Goal: Share content: Share content

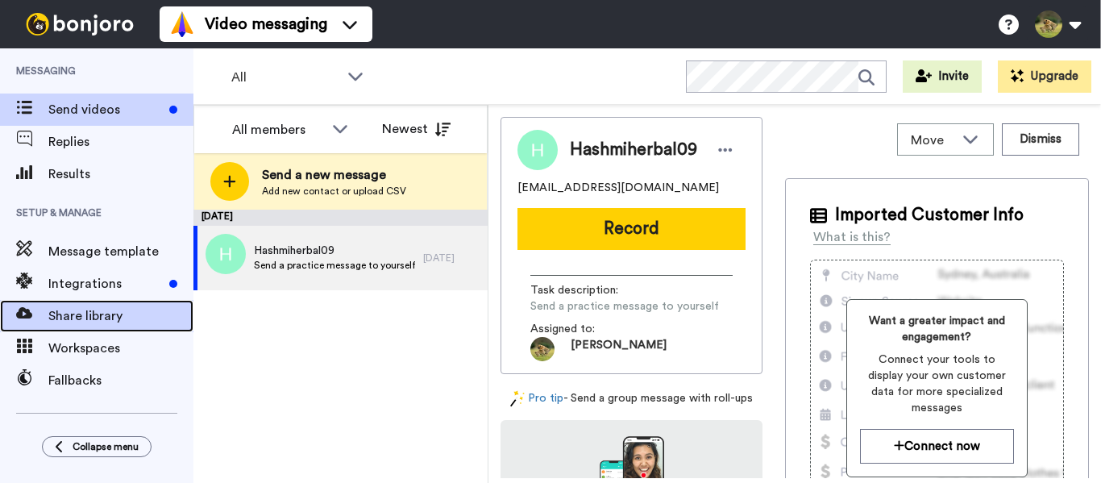
click at [81, 319] on span "Share library" at bounding box center [120, 315] width 145 height 19
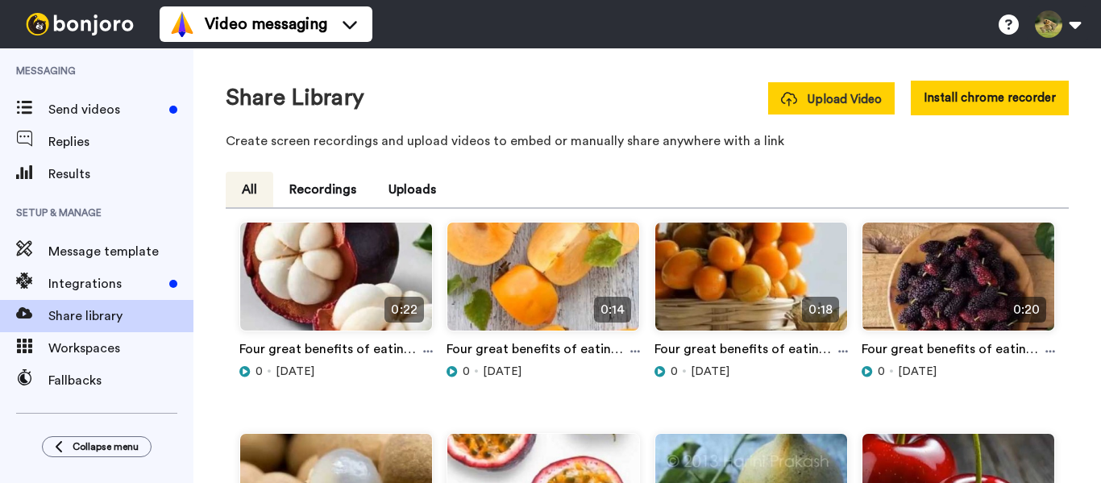
click at [827, 109] on button "Upload Video" at bounding box center [831, 98] width 126 height 32
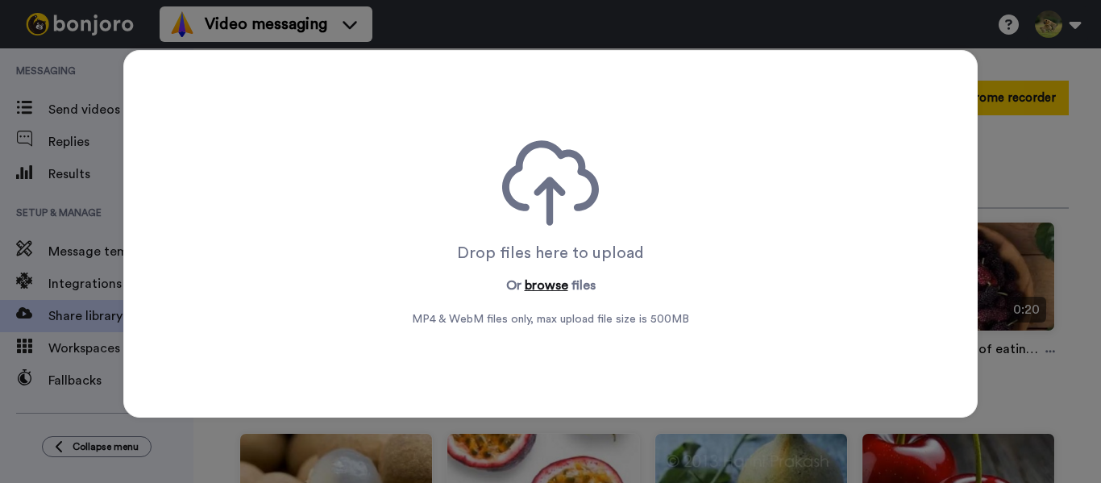
click at [531, 290] on button "browse" at bounding box center [546, 285] width 44 height 19
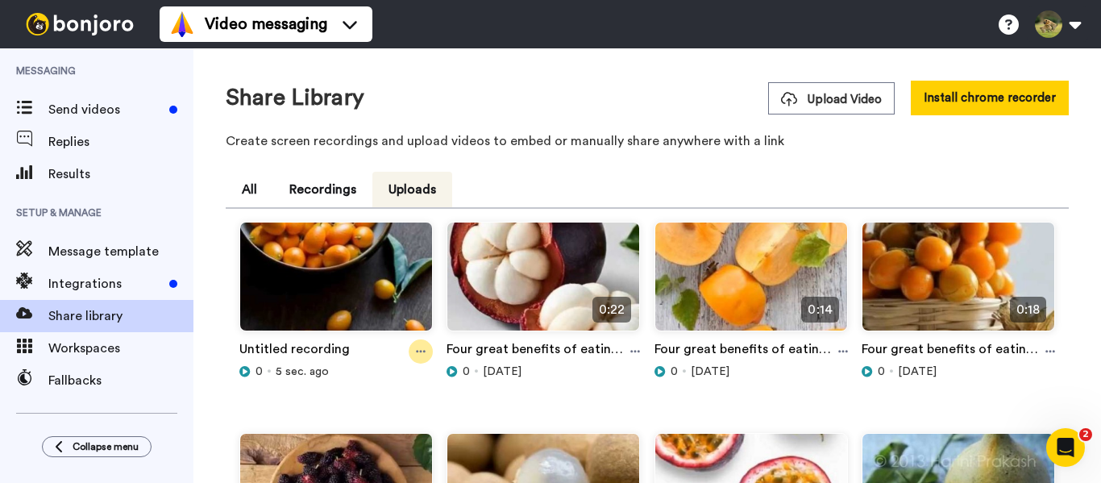
click at [419, 347] on icon at bounding box center [421, 351] width 10 height 11
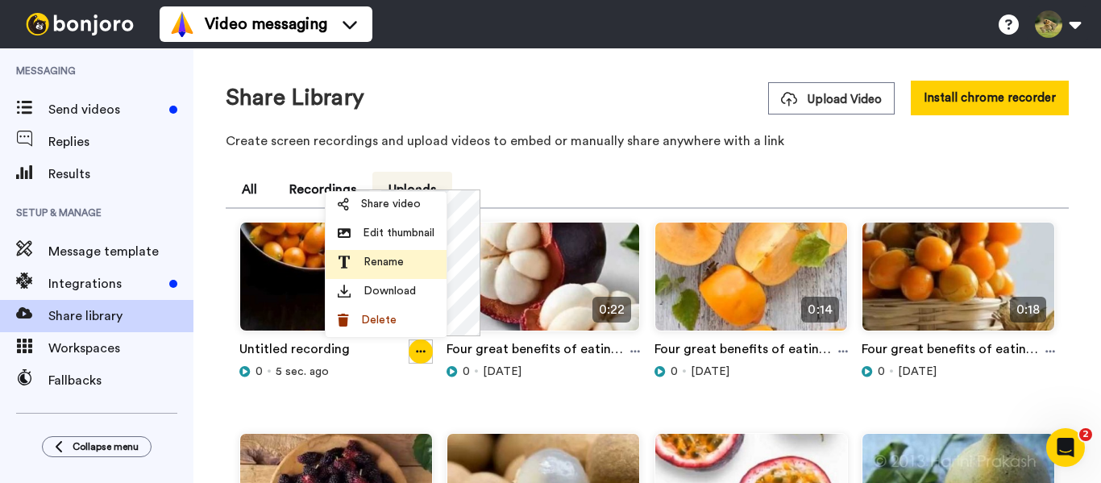
click at [391, 259] on span "Rename" at bounding box center [383, 262] width 40 height 16
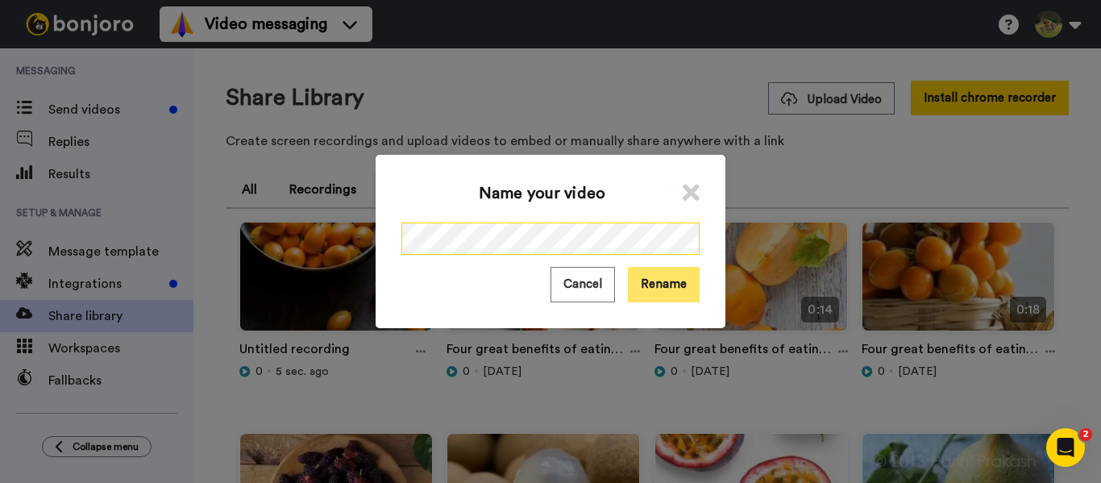
scroll to position [0, 188]
click at [672, 295] on button "Rename" at bounding box center [664, 284] width 72 height 35
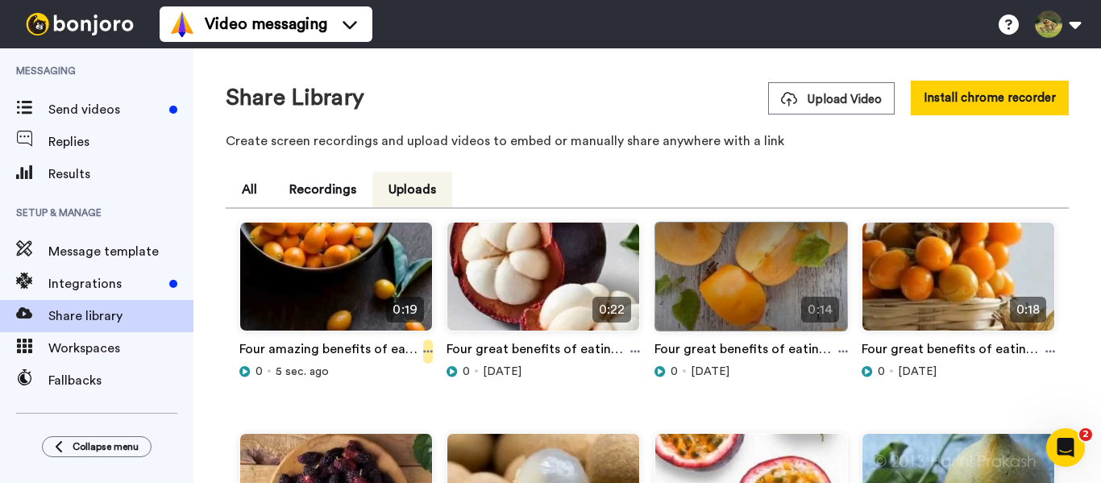
click at [425, 353] on icon at bounding box center [428, 351] width 10 height 11
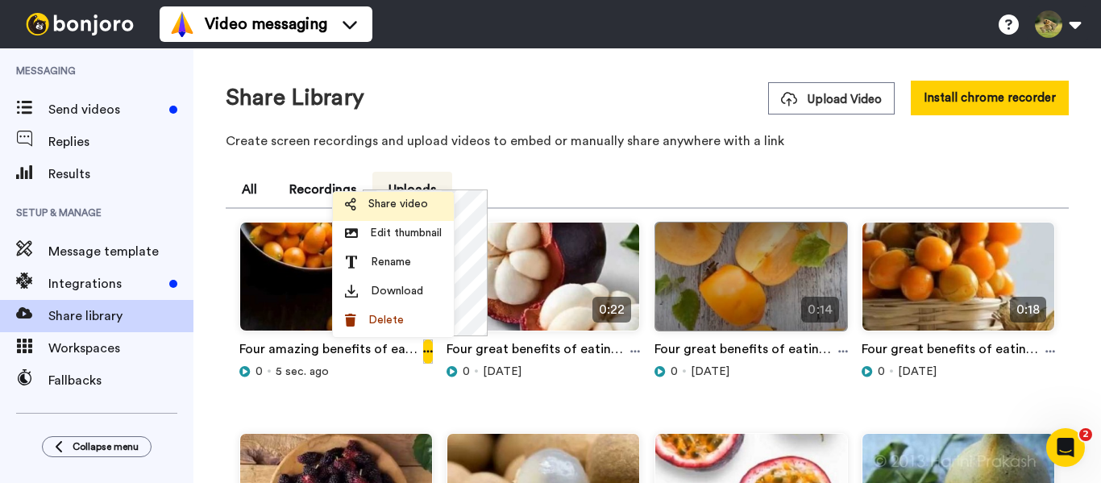
click at [404, 209] on span "Share video" at bounding box center [398, 204] width 60 height 16
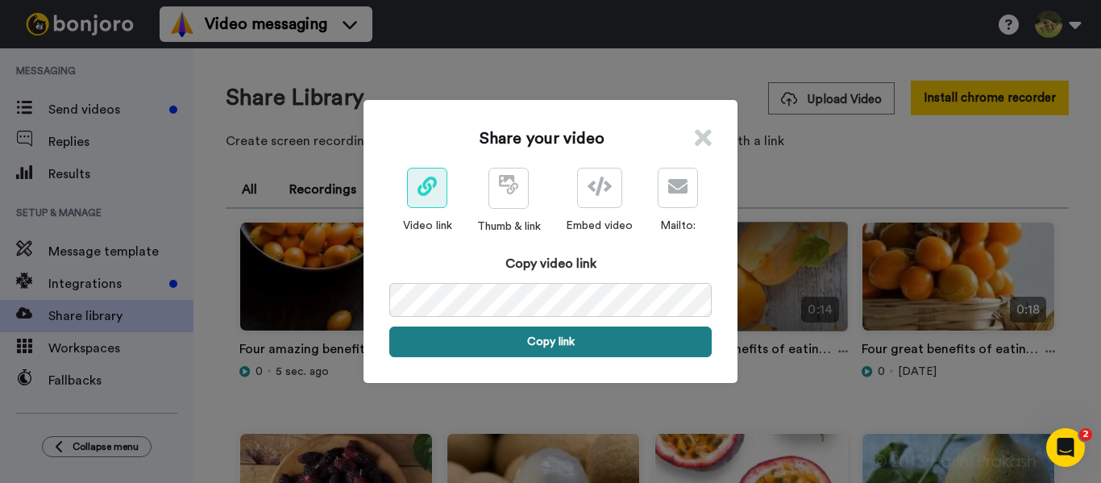
click at [558, 347] on button "Copy link" at bounding box center [550, 341] width 322 height 31
